Goal: Task Accomplishment & Management: Use online tool/utility

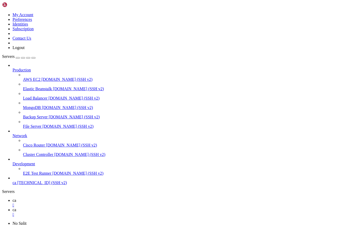
scroll to position [3180, 0]
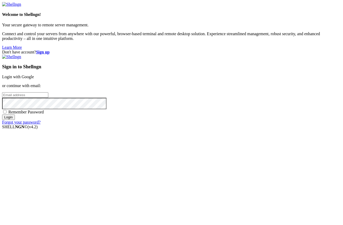
click at [34, 79] on link "Login with Google" at bounding box center [18, 77] width 32 height 4
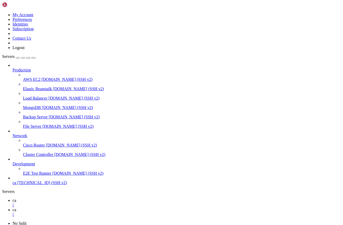
scroll to position [3176, 0]
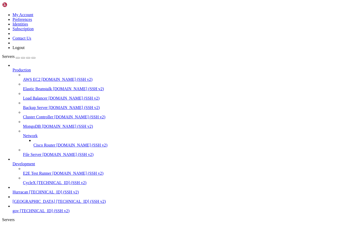
click at [28, 190] on span "Hurracan" at bounding box center [21, 192] width 16 height 4
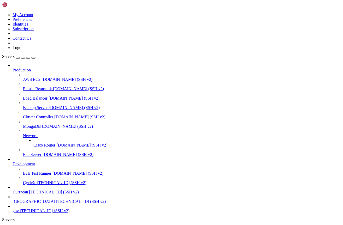
scroll to position [0, 0]
click at [28, 225] on span "Hurracan" at bounding box center [21, 228] width 16 height 4
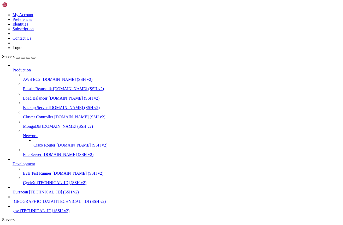
type input "/home/admin"
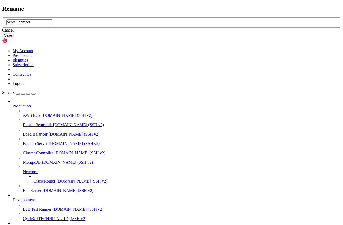
click at [52, 25] on input "vercel_bomber" at bounding box center [29, 21] width 46 height 5
type input "vercel_project_security"
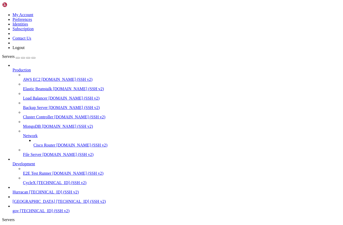
scroll to position [0, 0]
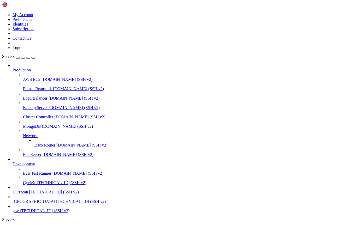
type input "/home/admin/vercel_project_security"
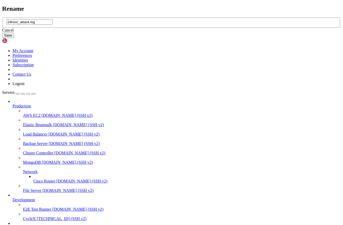
click at [52, 25] on input "24hour_attack.log" at bounding box center [29, 21] width 46 height 5
type input "24hour_log.log"
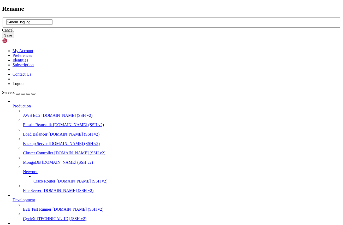
click at [14, 38] on button "Save" at bounding box center [8, 35] width 12 height 5
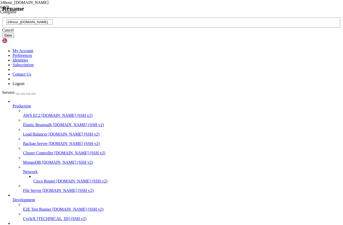
click at [52, 25] on input "24hour_[DOMAIN_NAME]" at bounding box center [29, 21] width 46 height 5
type input "24hour_[DOMAIN_NAME]"
click at [14, 38] on button "Save" at bounding box center [8, 35] width 12 height 5
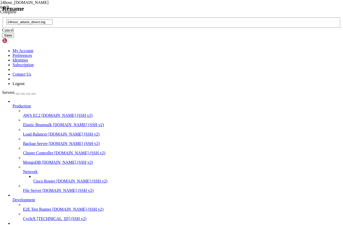
click at [52, 25] on input "24hour_attack_direct.log" at bounding box center [29, 21] width 46 height 5
type input "24hour_log_direct.log"
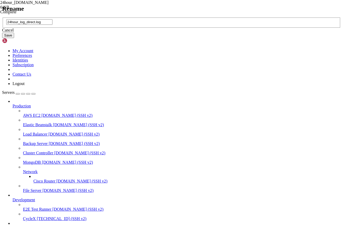
click at [14, 38] on button "Save" at bounding box center [8, 35] width 12 height 5
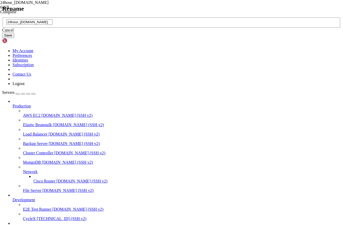
click at [52, 25] on input "24hour_attack.pid" at bounding box center [29, 21] width 46 height 5
type input "24hour_[DOMAIN_NAME]"
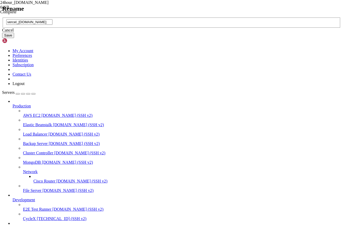
click at [52, 25] on input "vercel_bomber.sh" at bounding box center [29, 21] width 46 height 5
type input "[DOMAIN_NAME]"
click at [14, 38] on button "Save" at bounding box center [8, 35] width 12 height 5
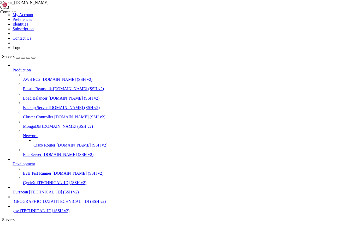
click at [28, 225] on span "Hurracan" at bounding box center [21, 228] width 16 height 4
drag, startPoint x: 153, startPoint y: 16, endPoint x: 75, endPoint y: 17, distance: 78.8
click at [28, 225] on span "Hurracan" at bounding box center [21, 228] width 16 height 4
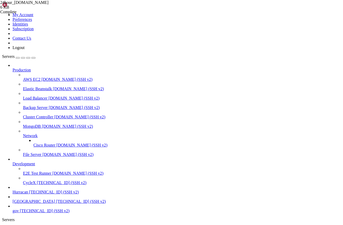
scroll to position [219, 0]
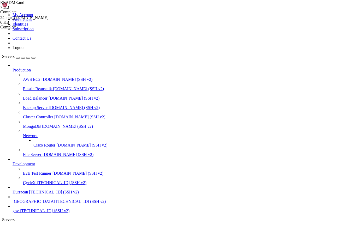
click at [56, 201] on span "[TECHNICAL_ID] (SSH v2)" at bounding box center [81, 201] width 50 height 4
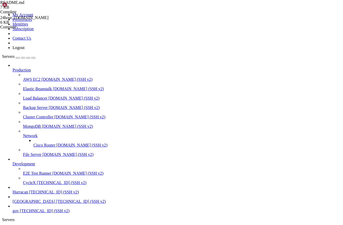
scroll to position [97, 0]
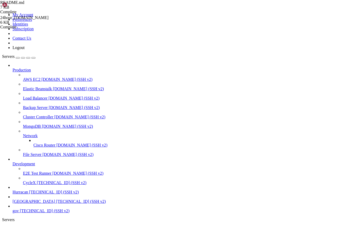
type input "/var/www/html"
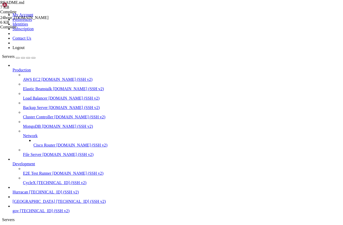
scroll to position [315, 0]
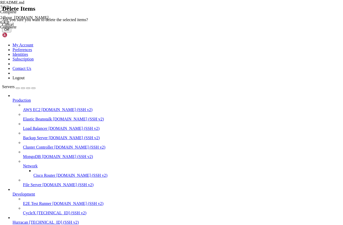
click at [11, 32] on button "OK" at bounding box center [6, 29] width 9 height 5
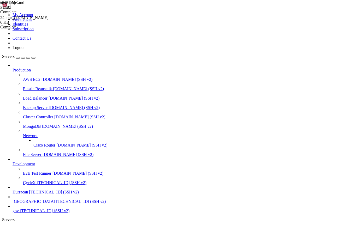
scroll to position [320, 0]
drag, startPoint x: 129, startPoint y: 19, endPoint x: 68, endPoint y: 8, distance: 62.0
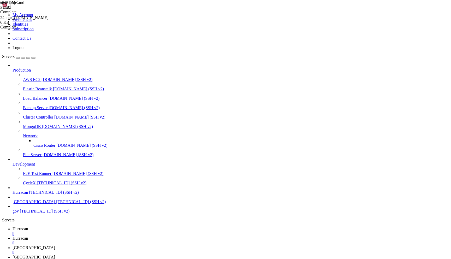
scroll to position [978, 0]
drag, startPoint x: 259, startPoint y: 23, endPoint x: 260, endPoint y: 14, distance: 8.4
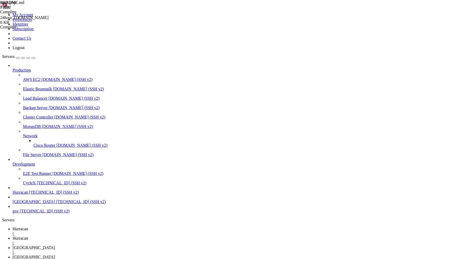
drag, startPoint x: 12, startPoint y: 757, endPoint x: 103, endPoint y: 765, distance: 90.6
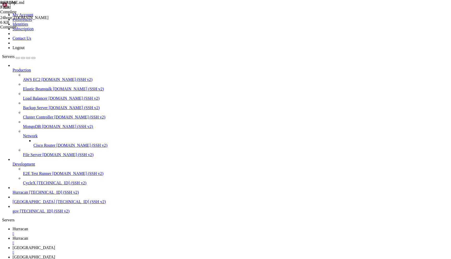
drag, startPoint x: 85, startPoint y: 772, endPoint x: 49, endPoint y: 762, distance: 36.7
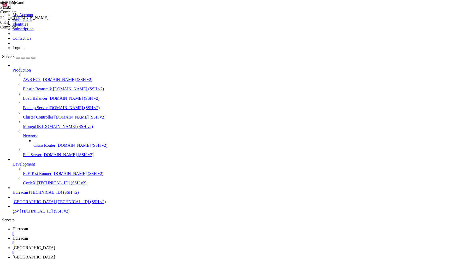
copy div "[URL][DOMAIN_NAME] Invalid enum value in field "eventStatus""
click at [79, 226] on link "Hurracan " at bounding box center [231, 230] width 436 height 9
click at [55, 245] on span "[GEOGRAPHIC_DATA]" at bounding box center [34, 247] width 43 height 4
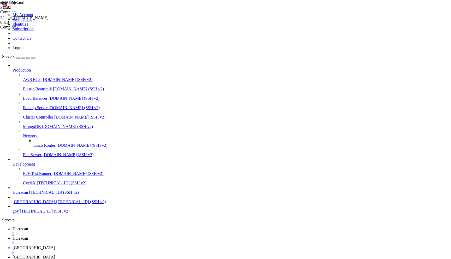
scroll to position [10951, 0]
click at [28, 226] on span "Hurracan" at bounding box center [21, 228] width 16 height 4
click at [148, 245] on link "bolivia " at bounding box center [231, 249] width 436 height 9
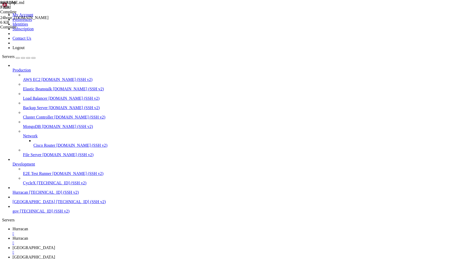
click at [86, 226] on link "Hurracan " at bounding box center [231, 230] width 436 height 9
drag, startPoint x: 44, startPoint y: 402, endPoint x: 99, endPoint y: 403, distance: 55.8
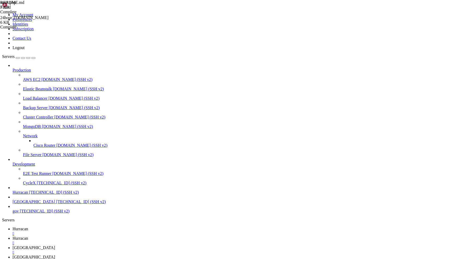
scroll to position [186, 0]
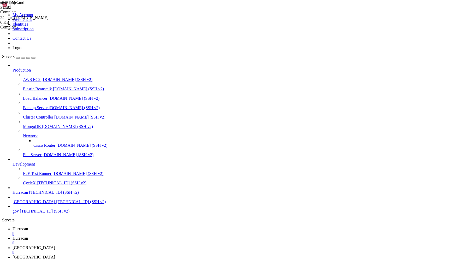
scroll to position [11505, 0]
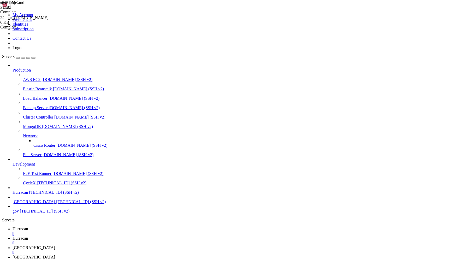
scroll to position [13997, 0]
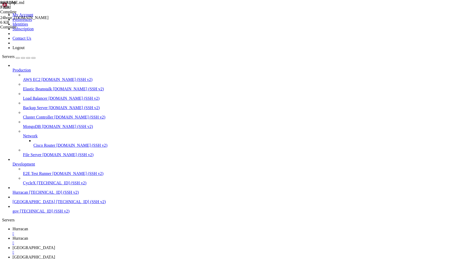
scroll to position [9178, 0]
